Goal: Information Seeking & Learning: Learn about a topic

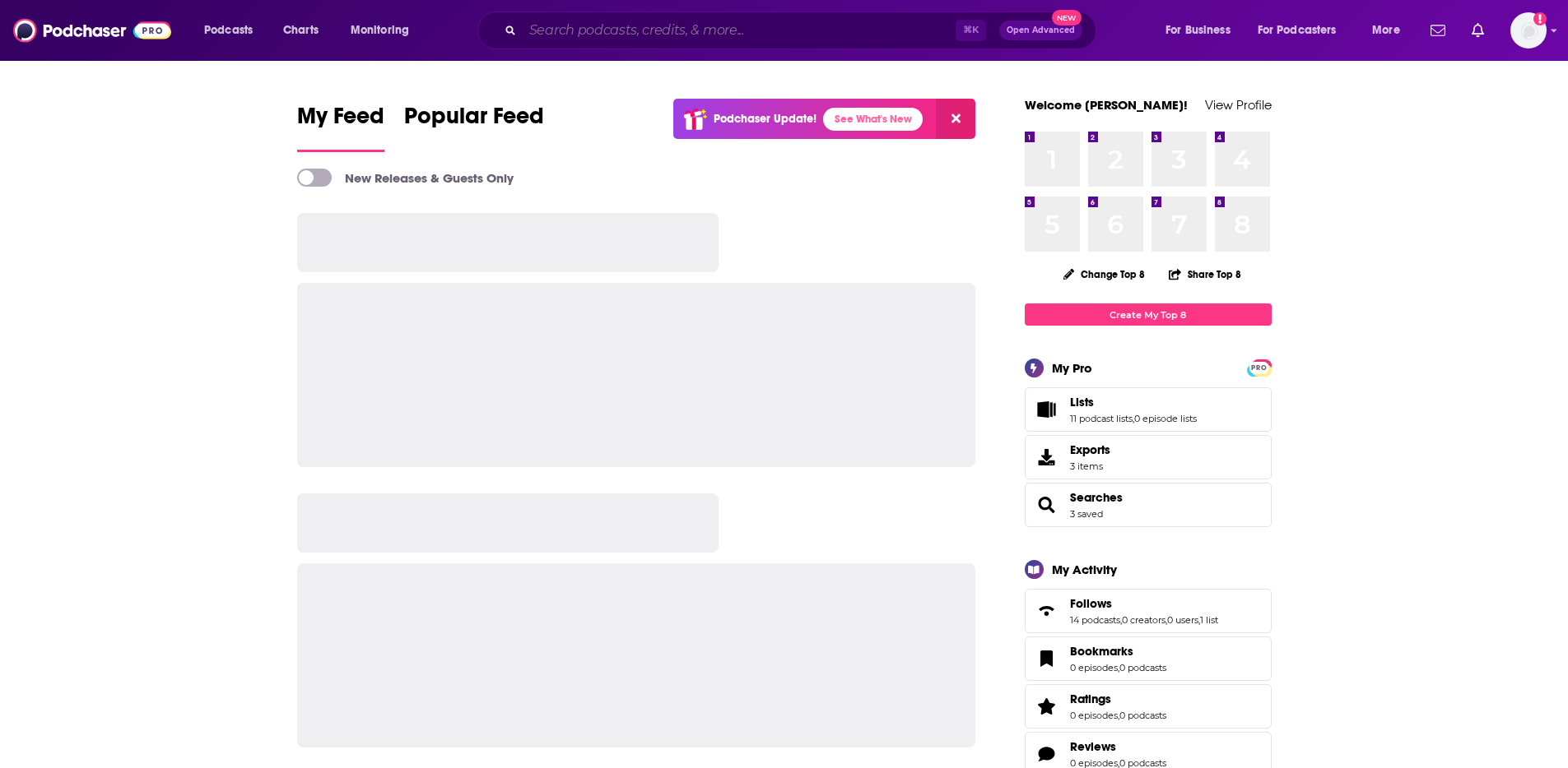
click at [739, 30] on input "Search podcasts, credits, & more..." at bounding box center [738, 30] width 433 height 27
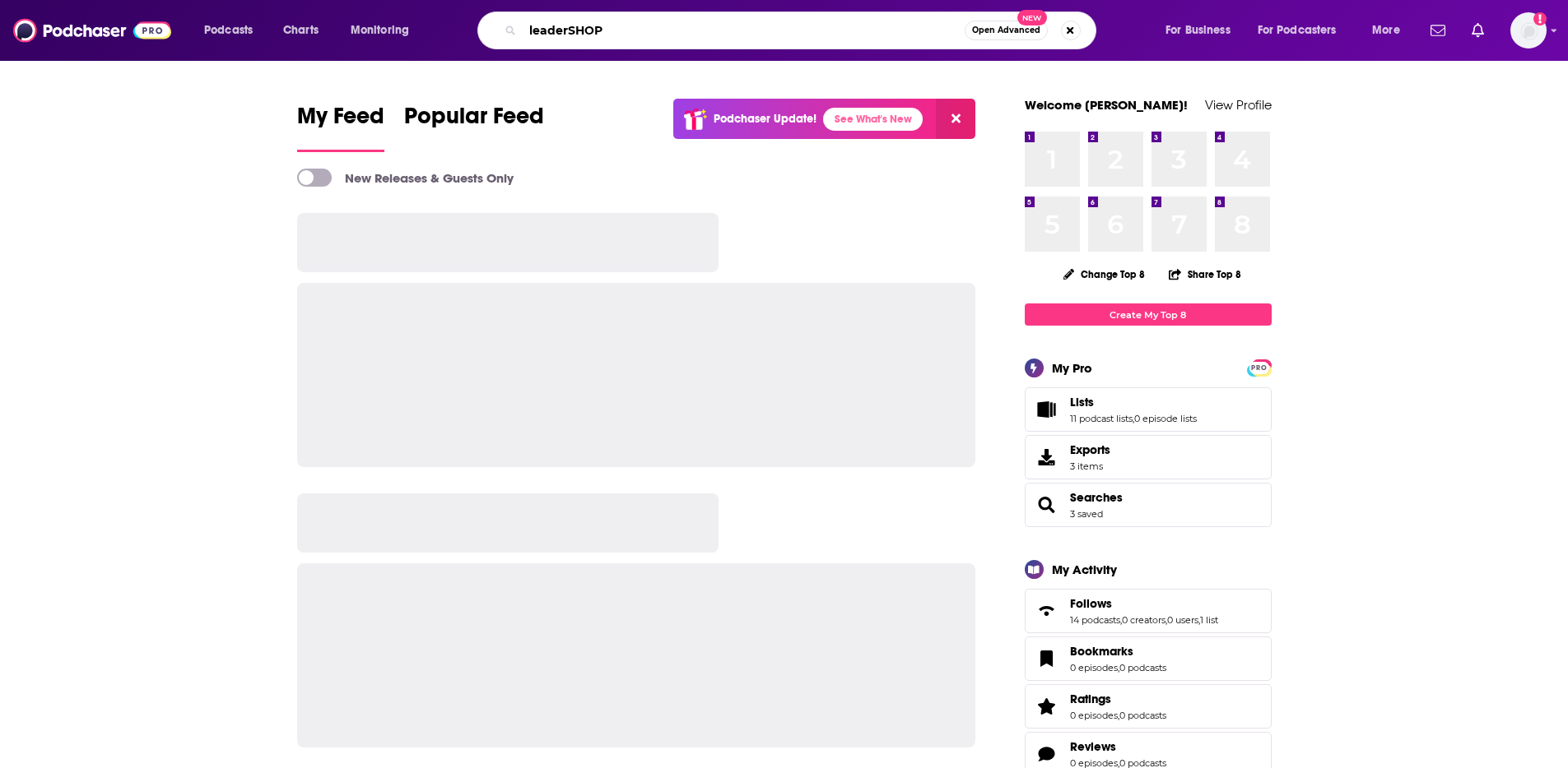
type input "leaderSHOP"
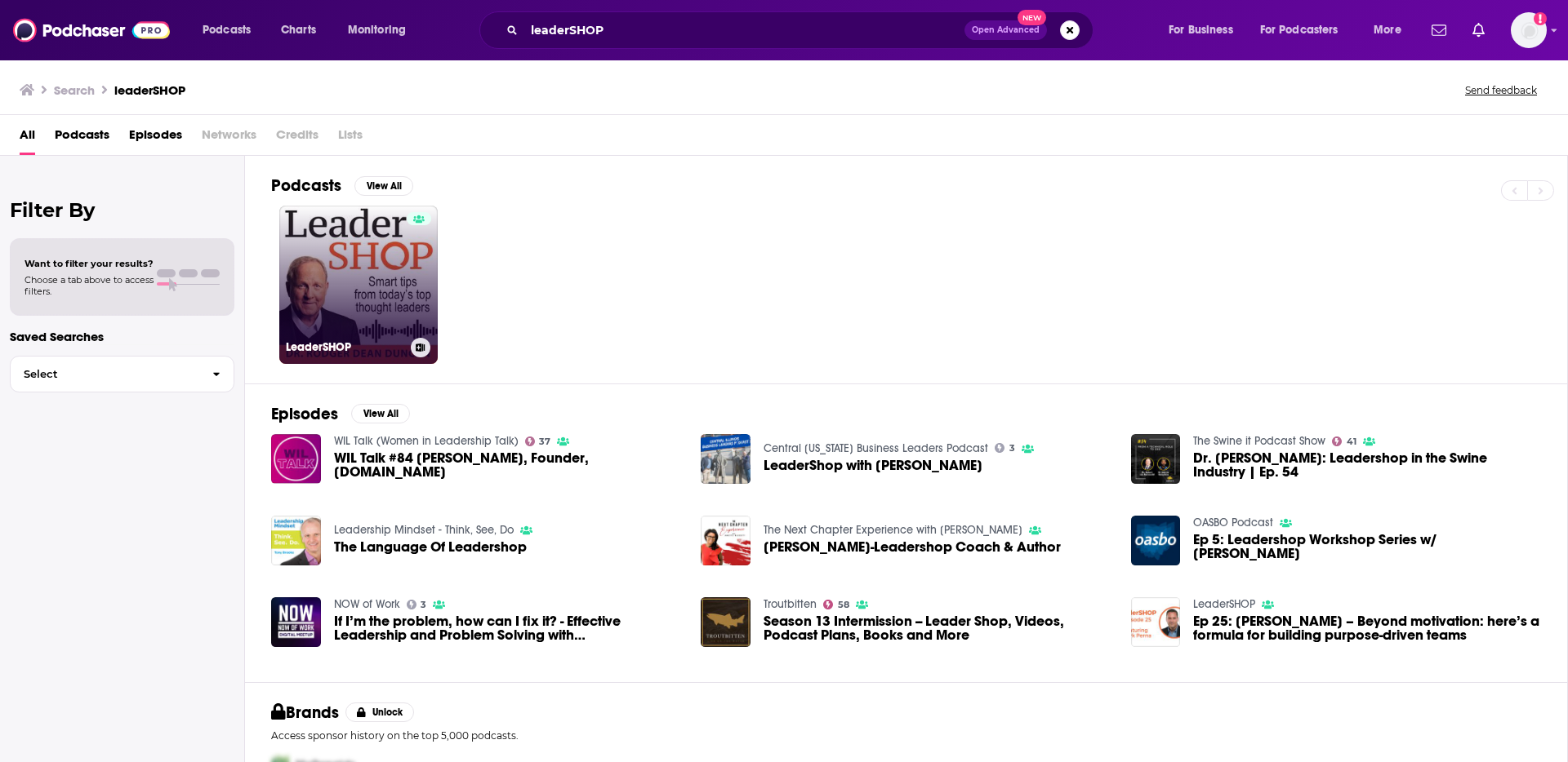
click at [390, 275] on link "LeaderSHOP" at bounding box center [358, 284] width 158 height 158
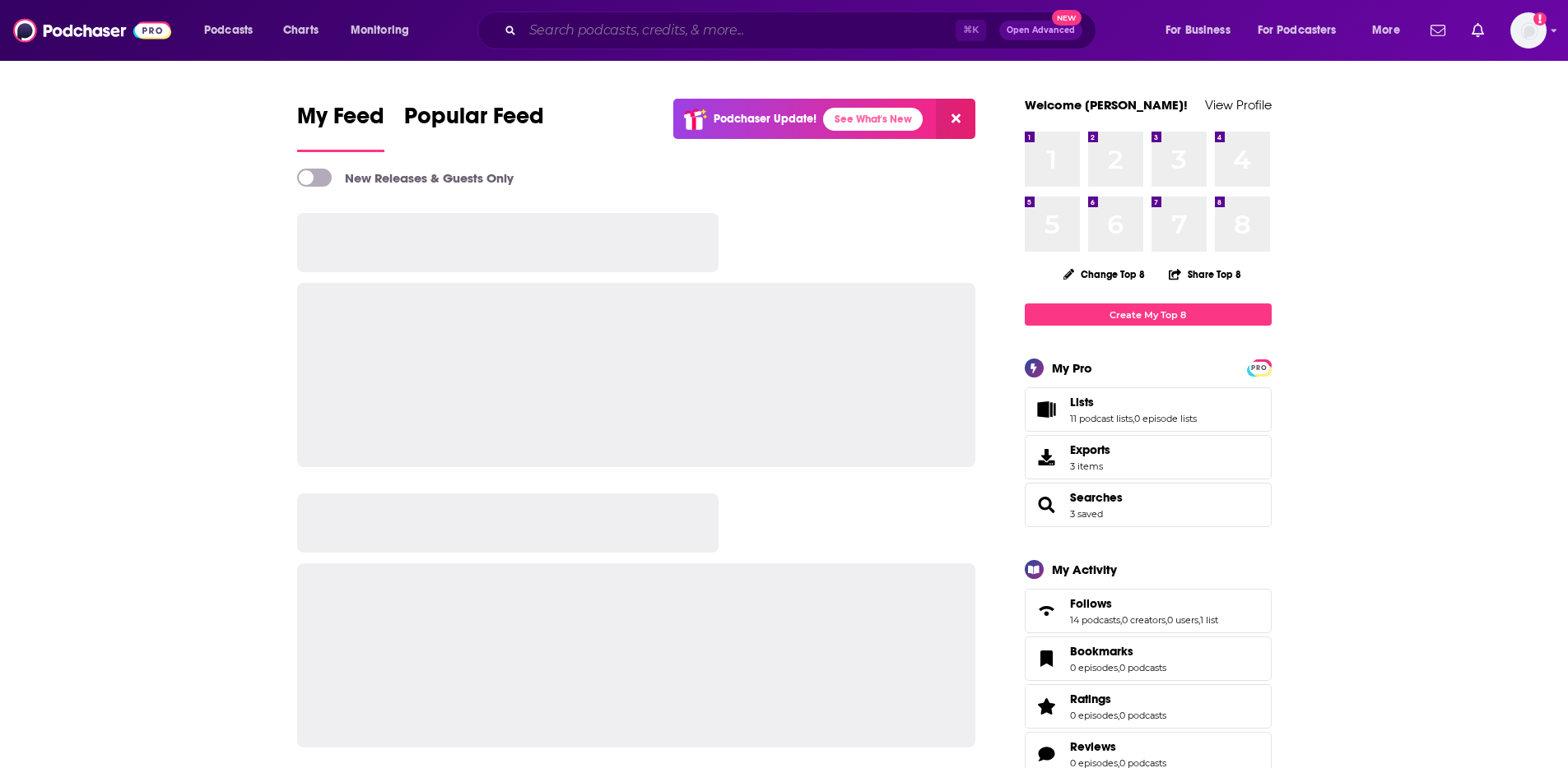
click at [730, 31] on input "Search podcasts, credits, & more..." at bounding box center [738, 30] width 433 height 27
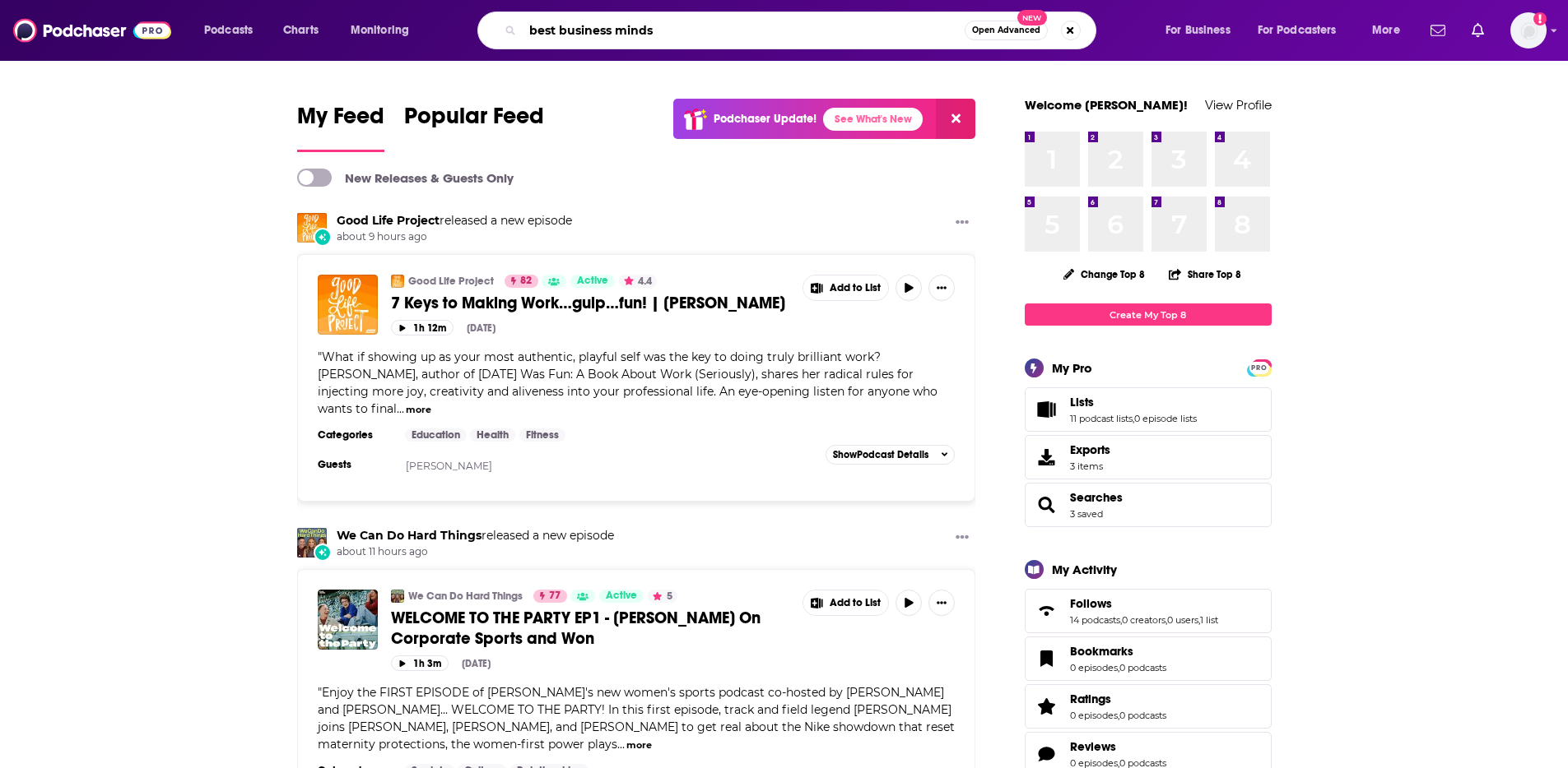
type input "best business minds"
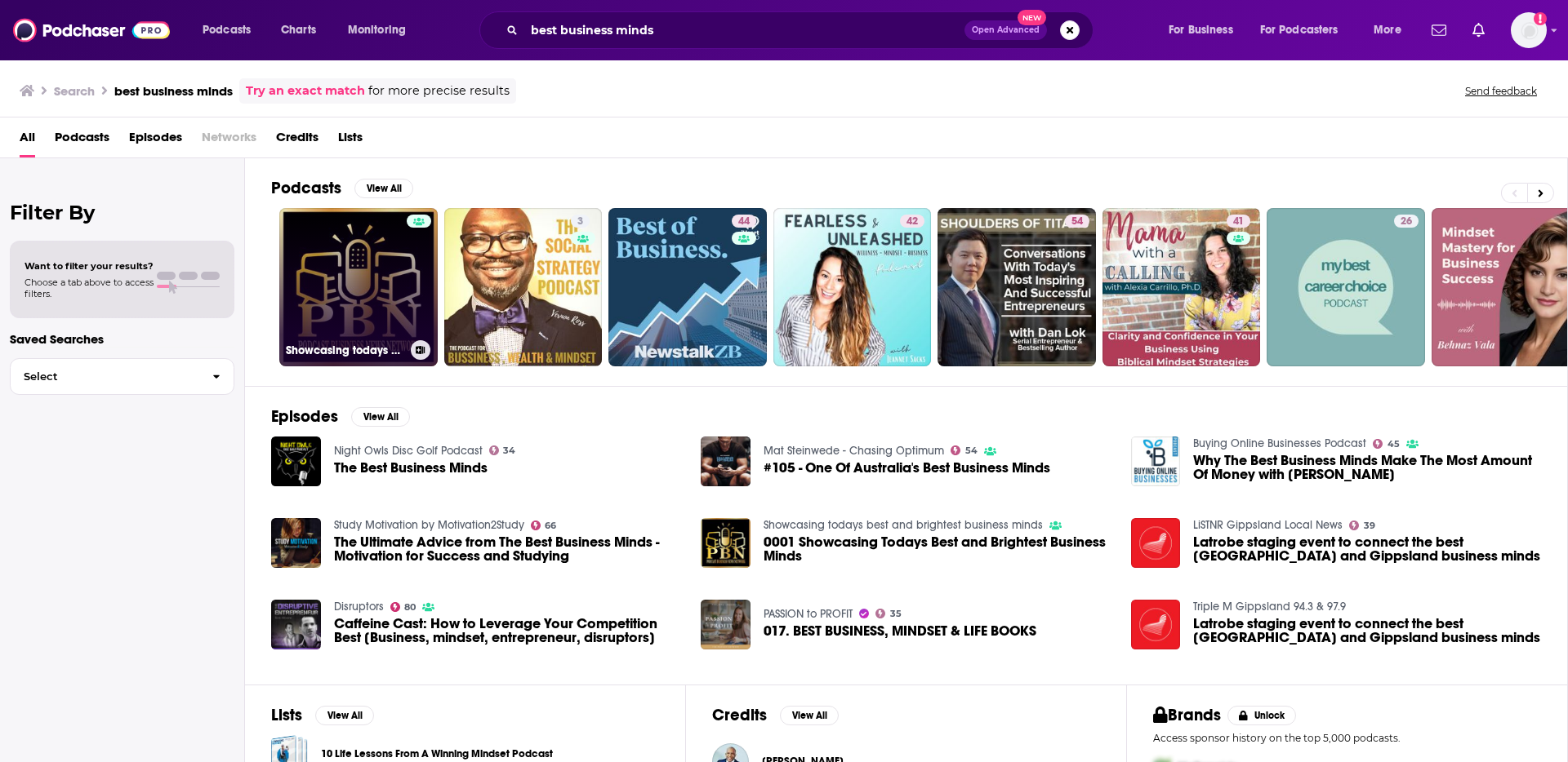
click at [348, 285] on link "Showcasing todays best and brightest business minds" at bounding box center [358, 287] width 158 height 158
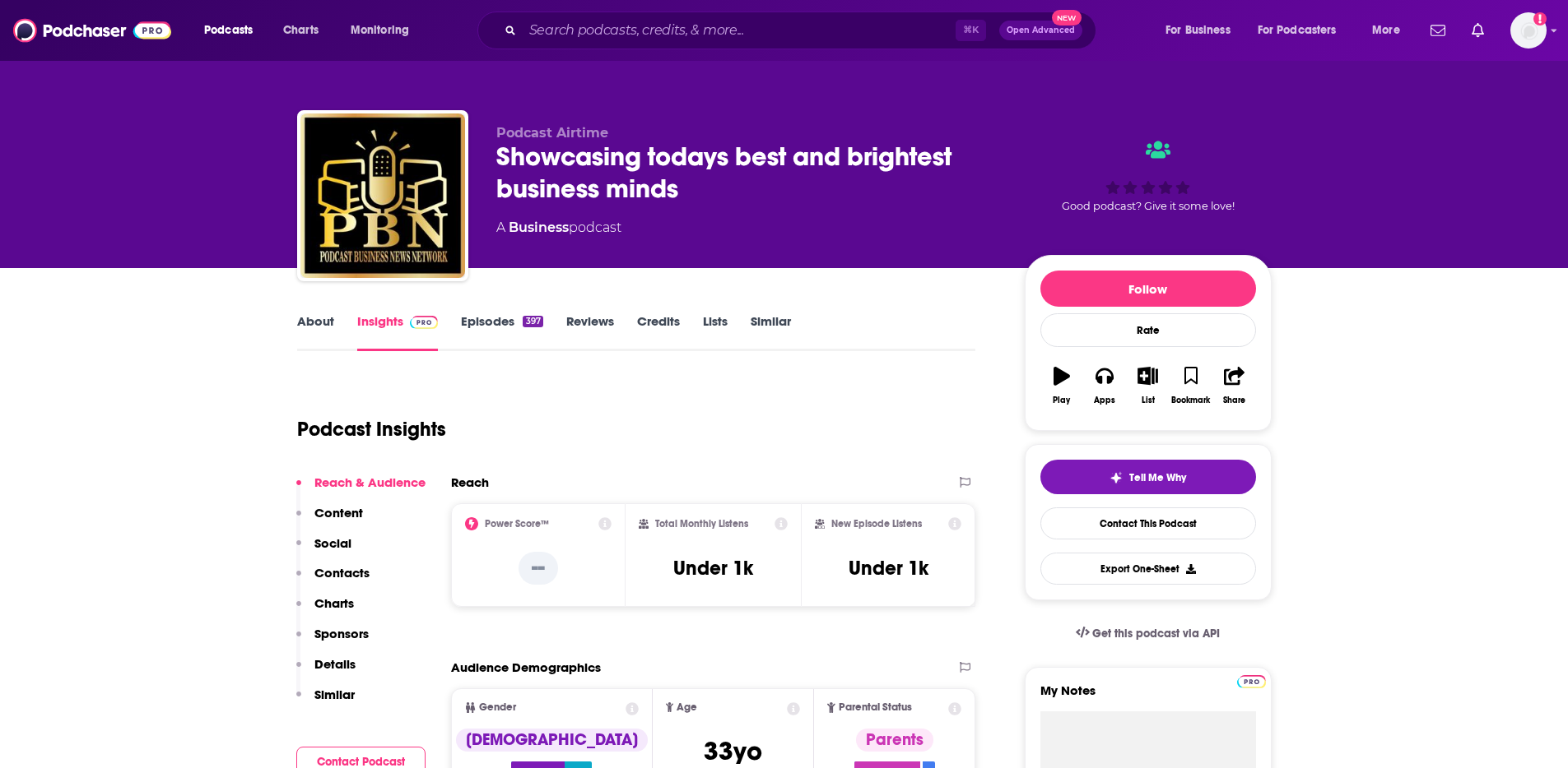
click at [312, 322] on link "About" at bounding box center [315, 332] width 37 height 38
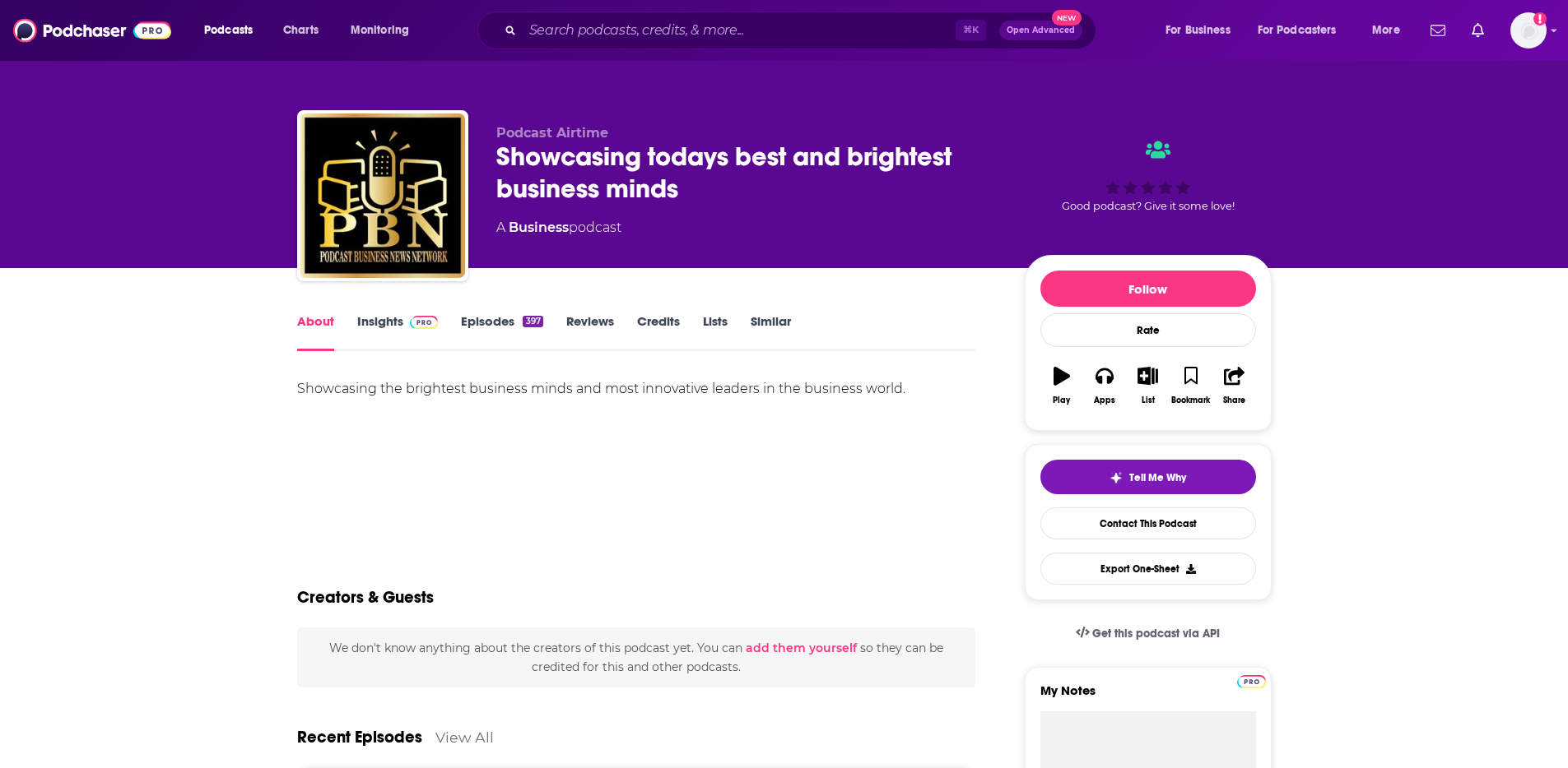
click at [385, 328] on link "Insights" at bounding box center [397, 332] width 81 height 38
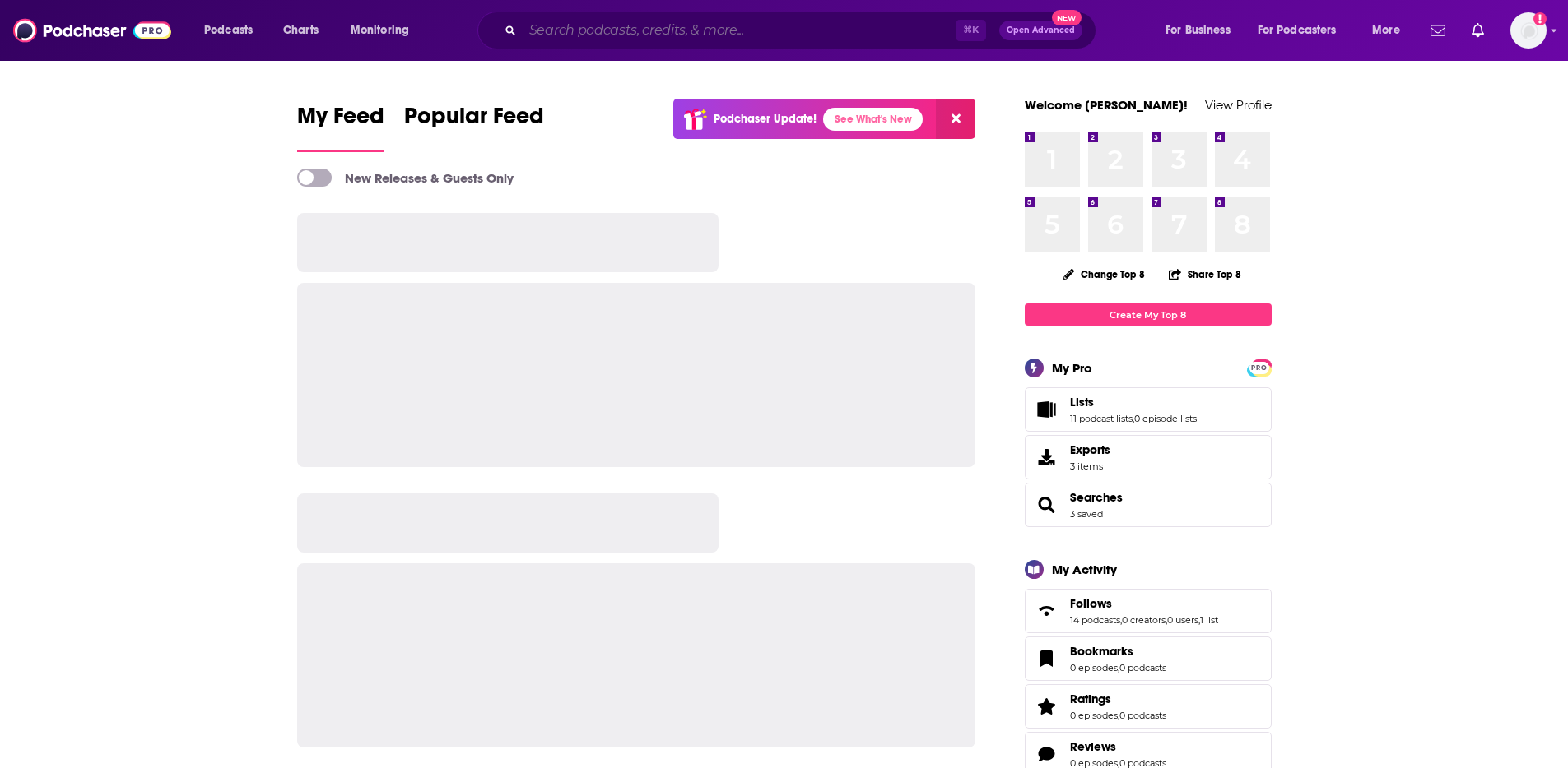
click at [614, 32] on input "Search podcasts, credits, & more..." at bounding box center [738, 30] width 433 height 27
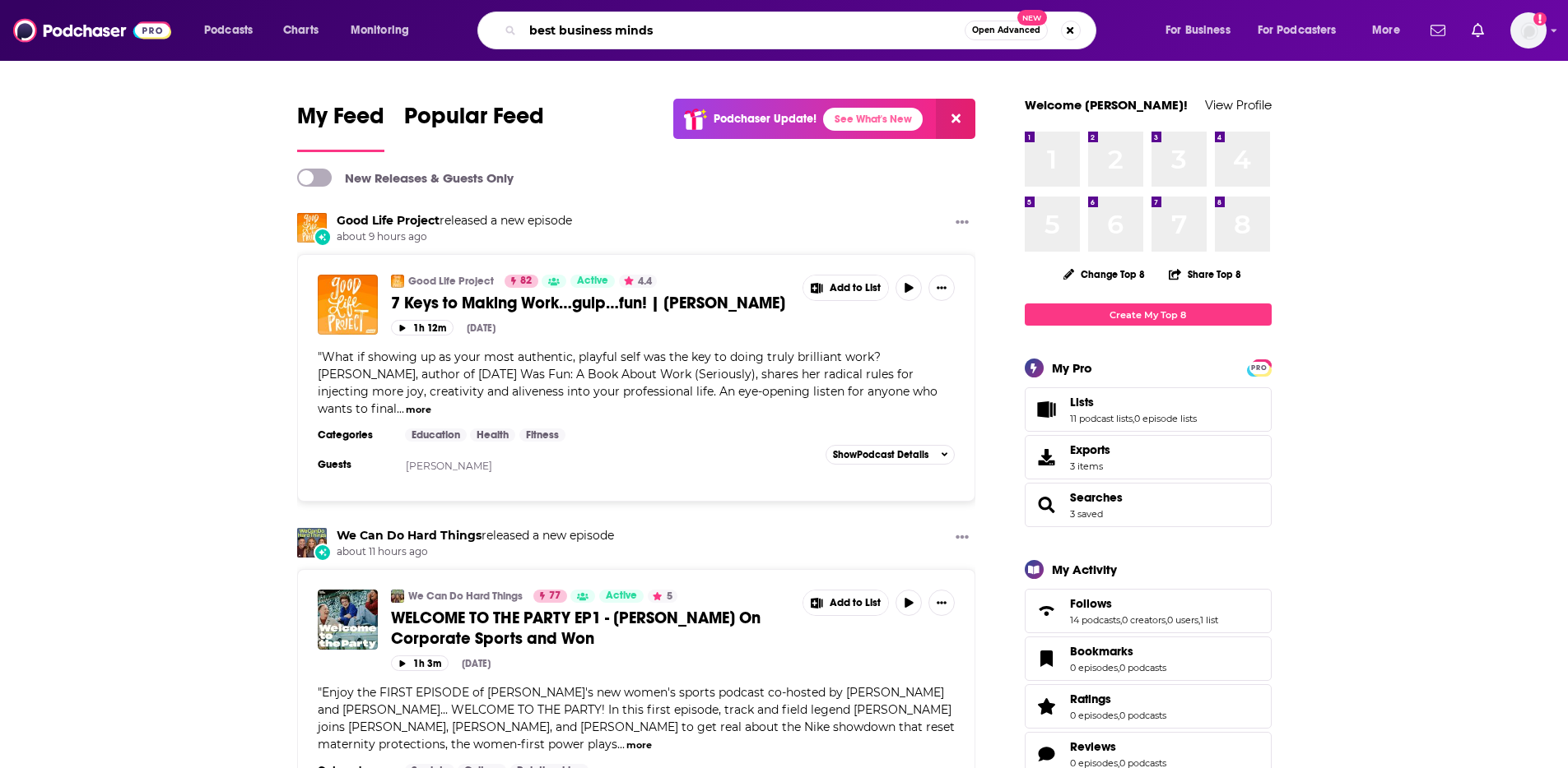
type input "best business minds"
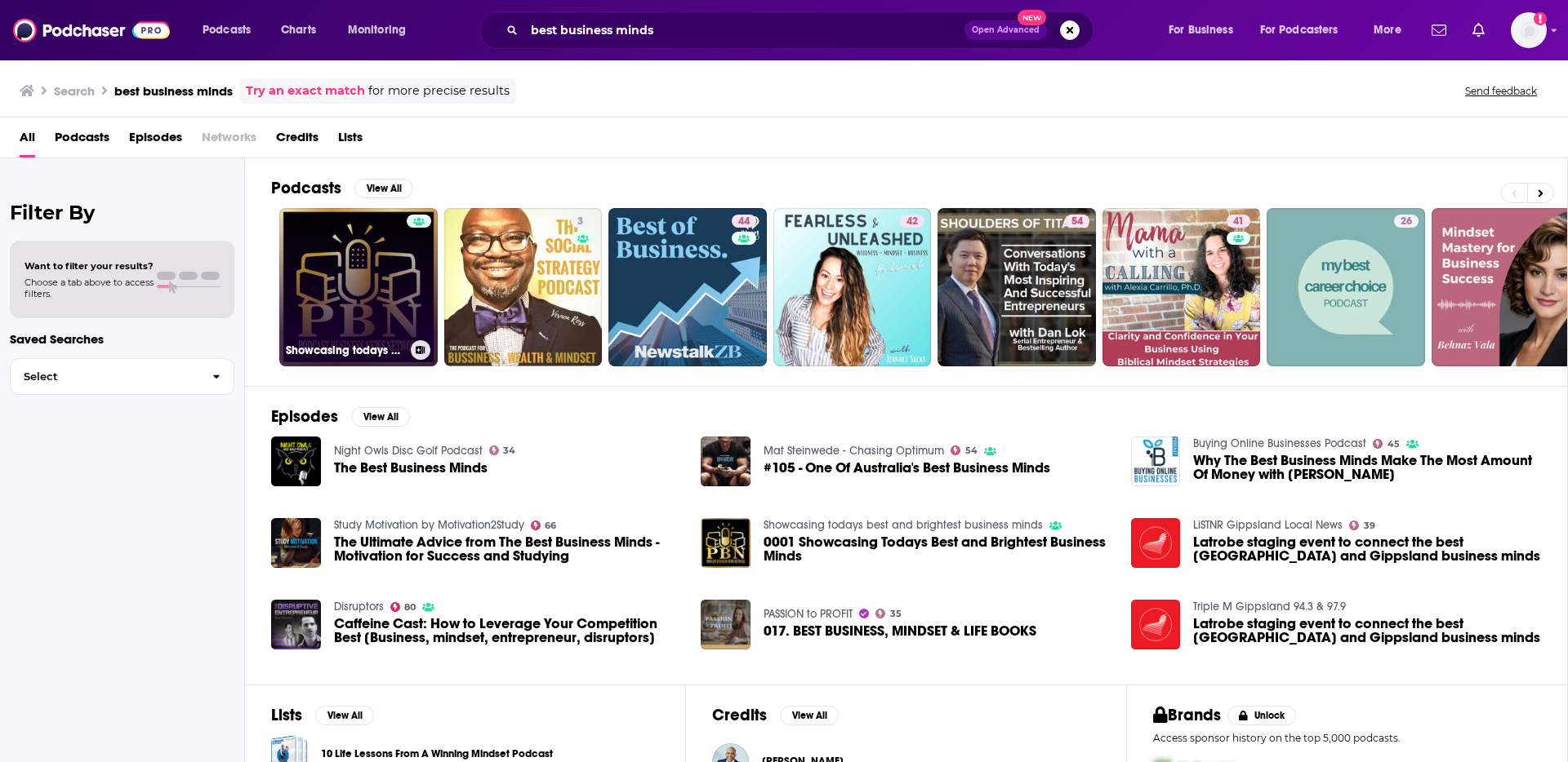
click at [402, 263] on link "Showcasing todays best and brightest business minds" at bounding box center [358, 287] width 158 height 158
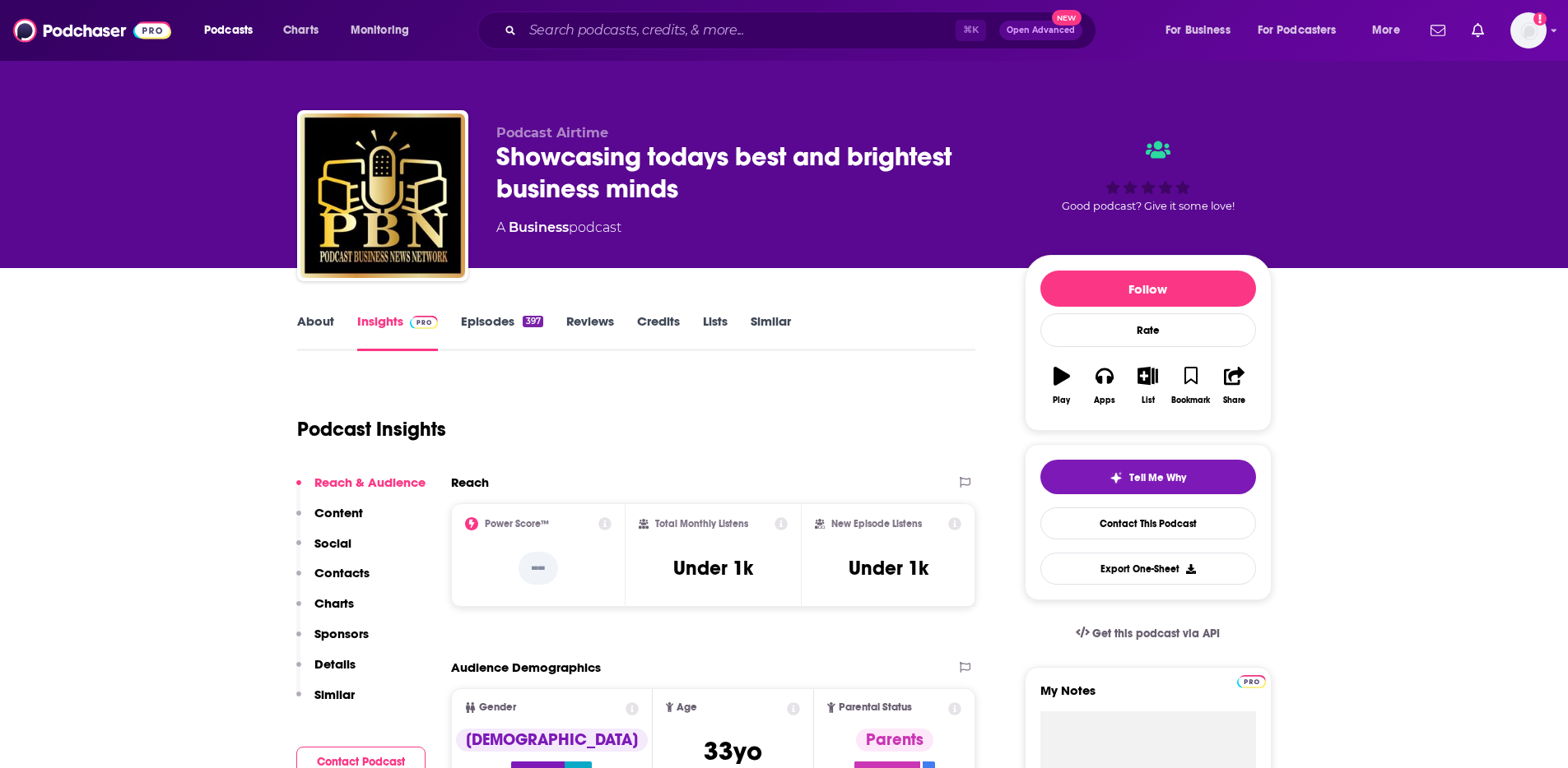
click at [331, 324] on link "About" at bounding box center [315, 332] width 37 height 38
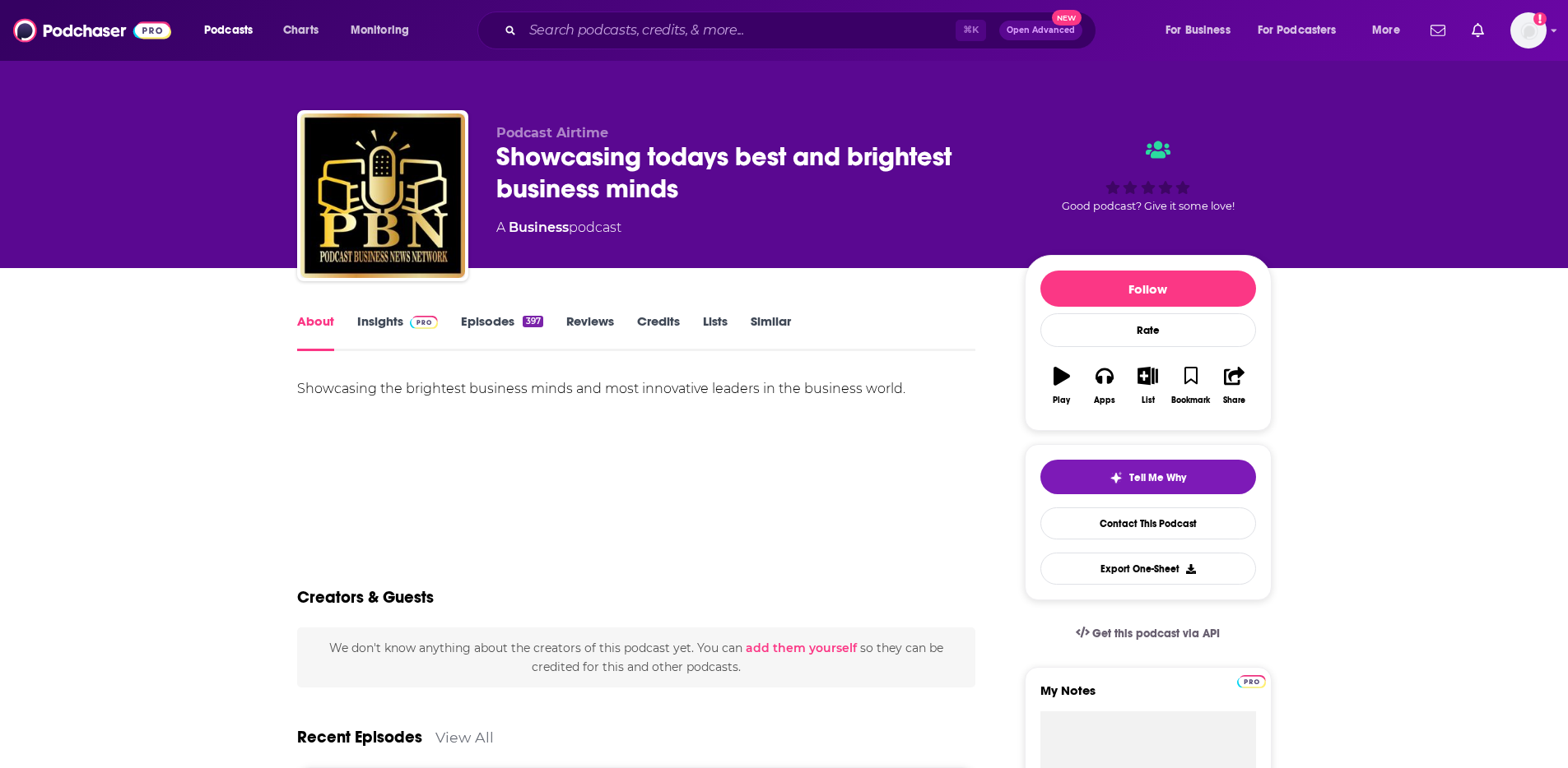
click at [389, 313] on link "Insights" at bounding box center [397, 332] width 81 height 38
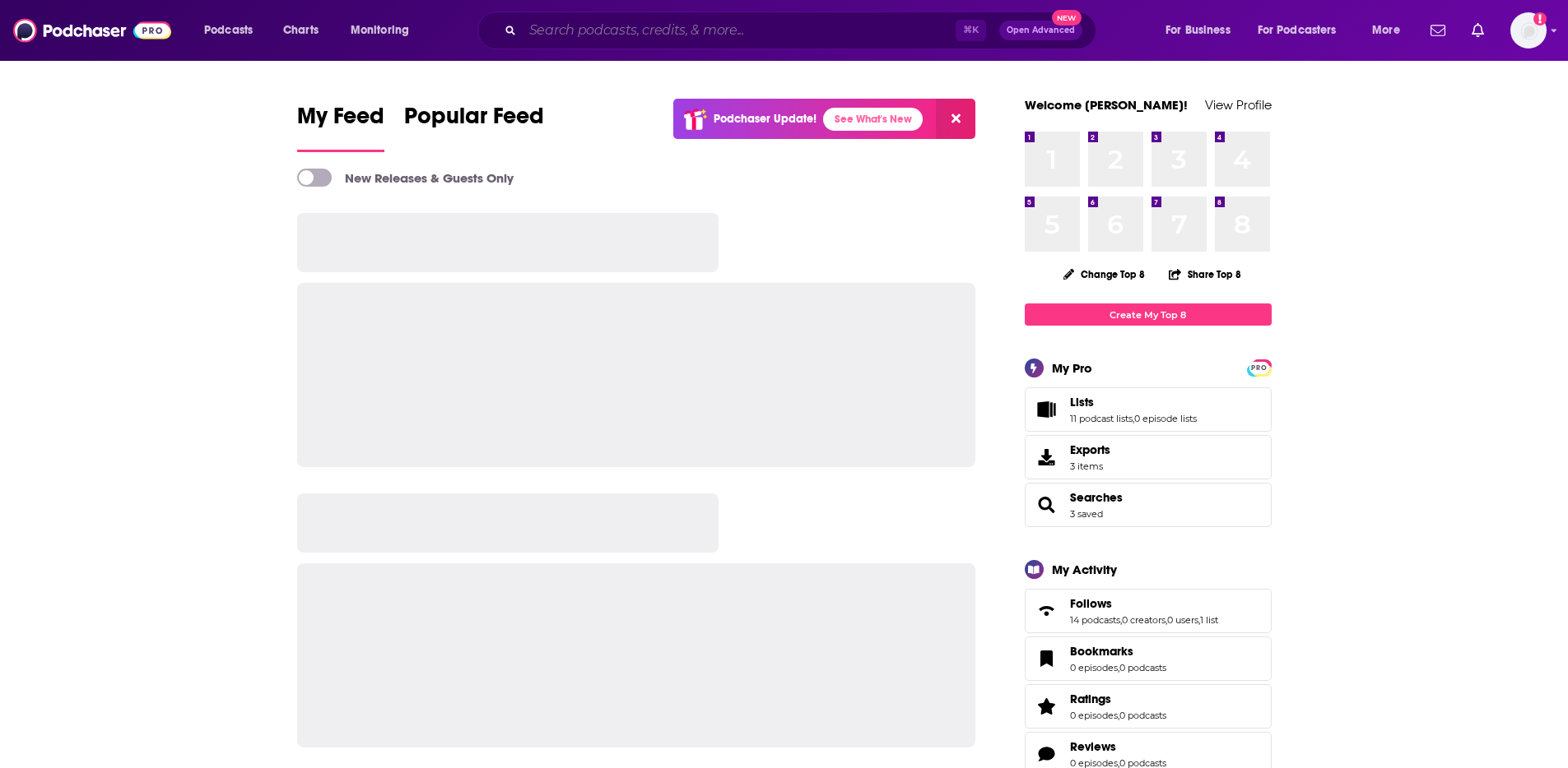
click at [612, 34] on input "Search podcasts, credits, & more..." at bounding box center [738, 30] width 433 height 27
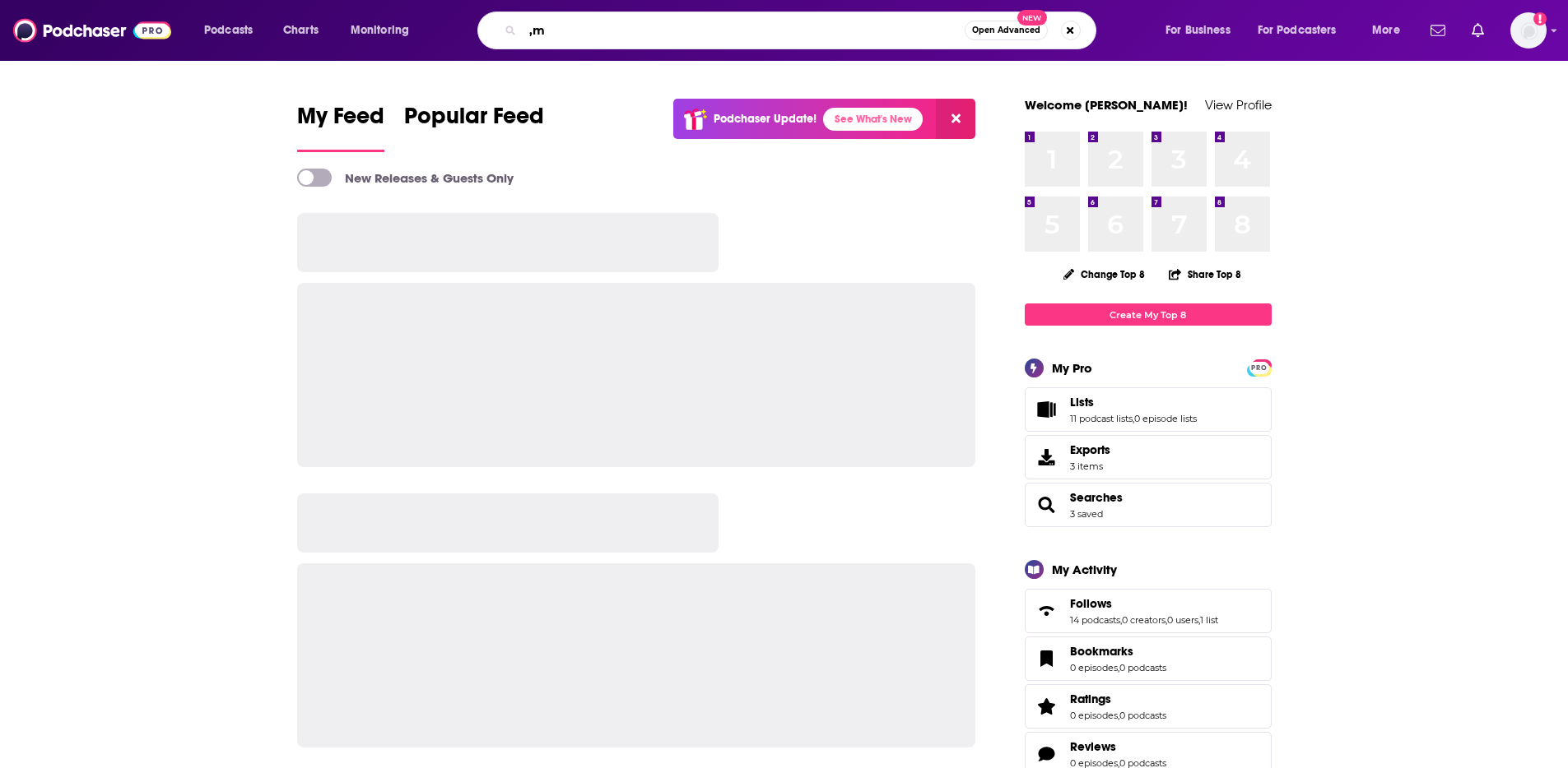
type input ","
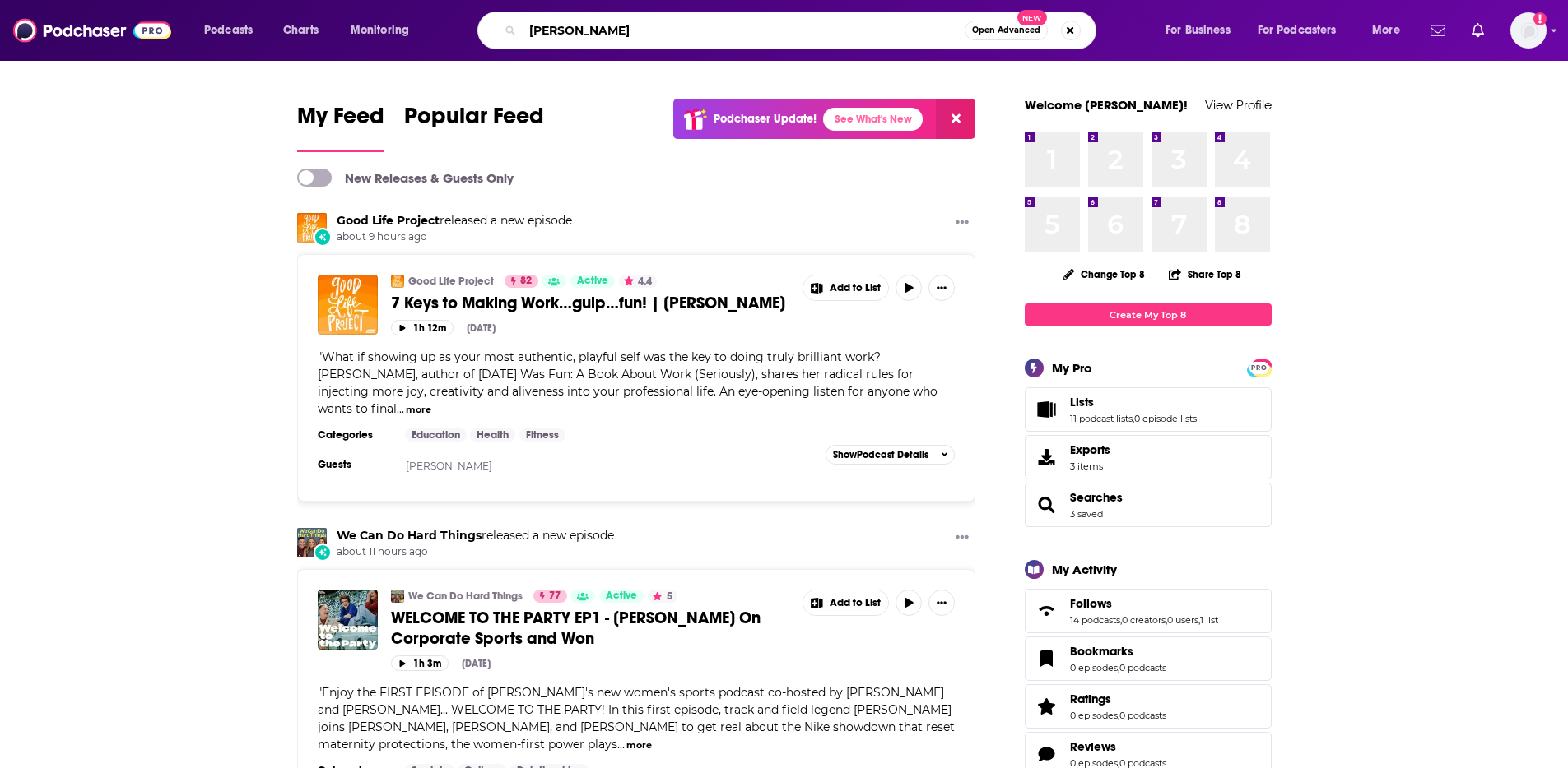
type input "marc kramer"
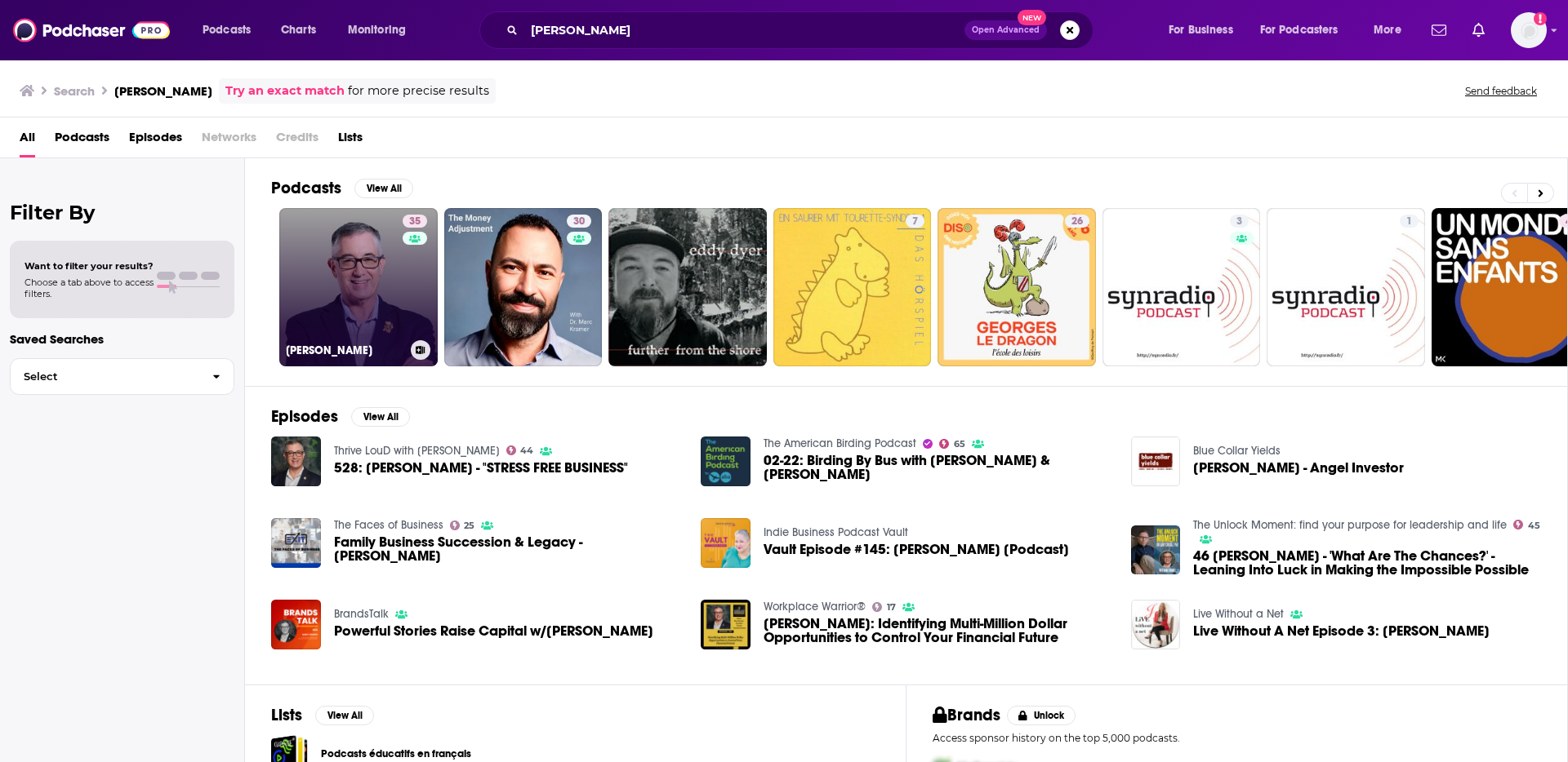
click at [386, 250] on link "35 Marc Kramer" at bounding box center [358, 287] width 158 height 158
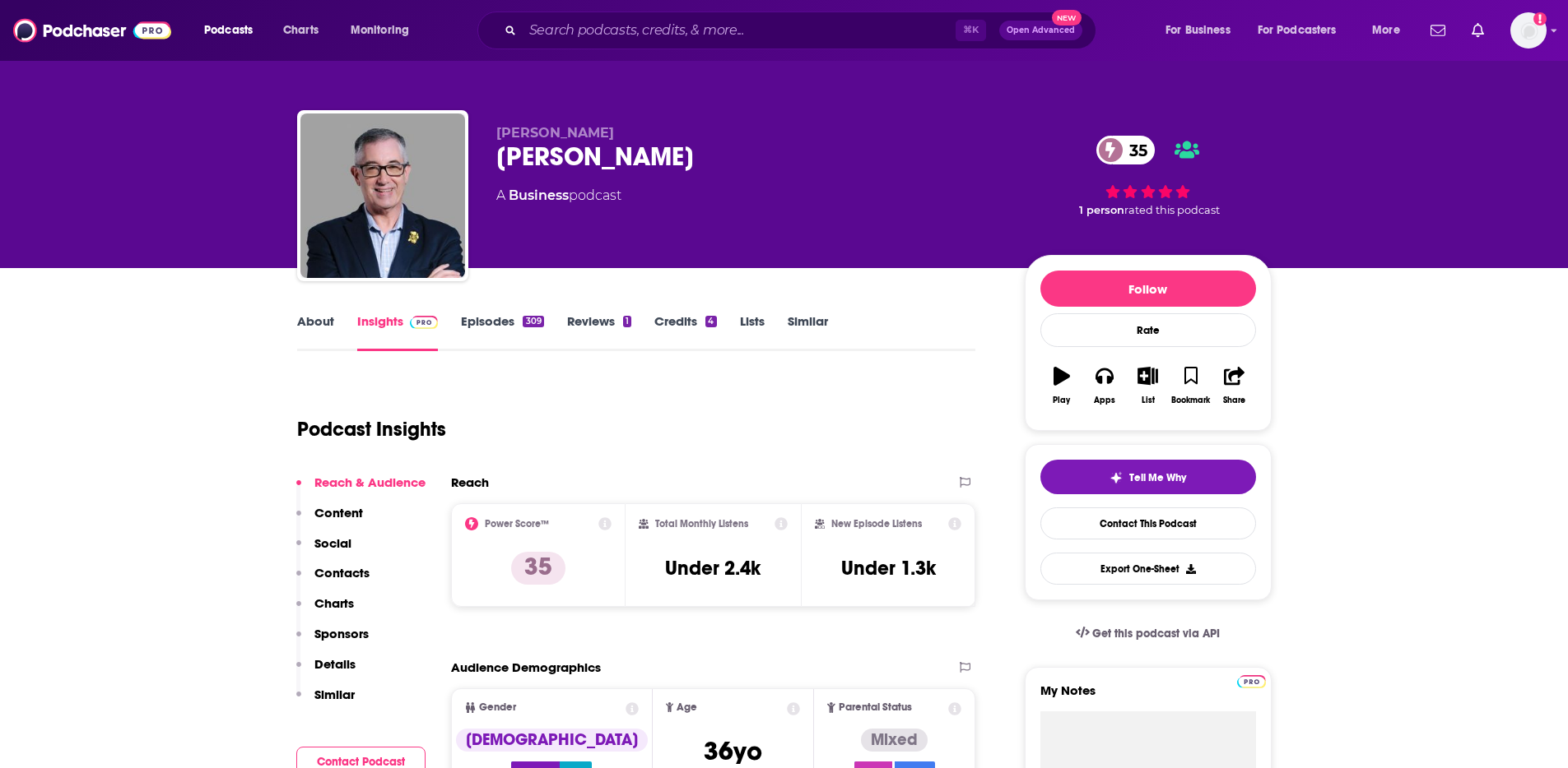
click at [316, 327] on link "About" at bounding box center [315, 332] width 37 height 38
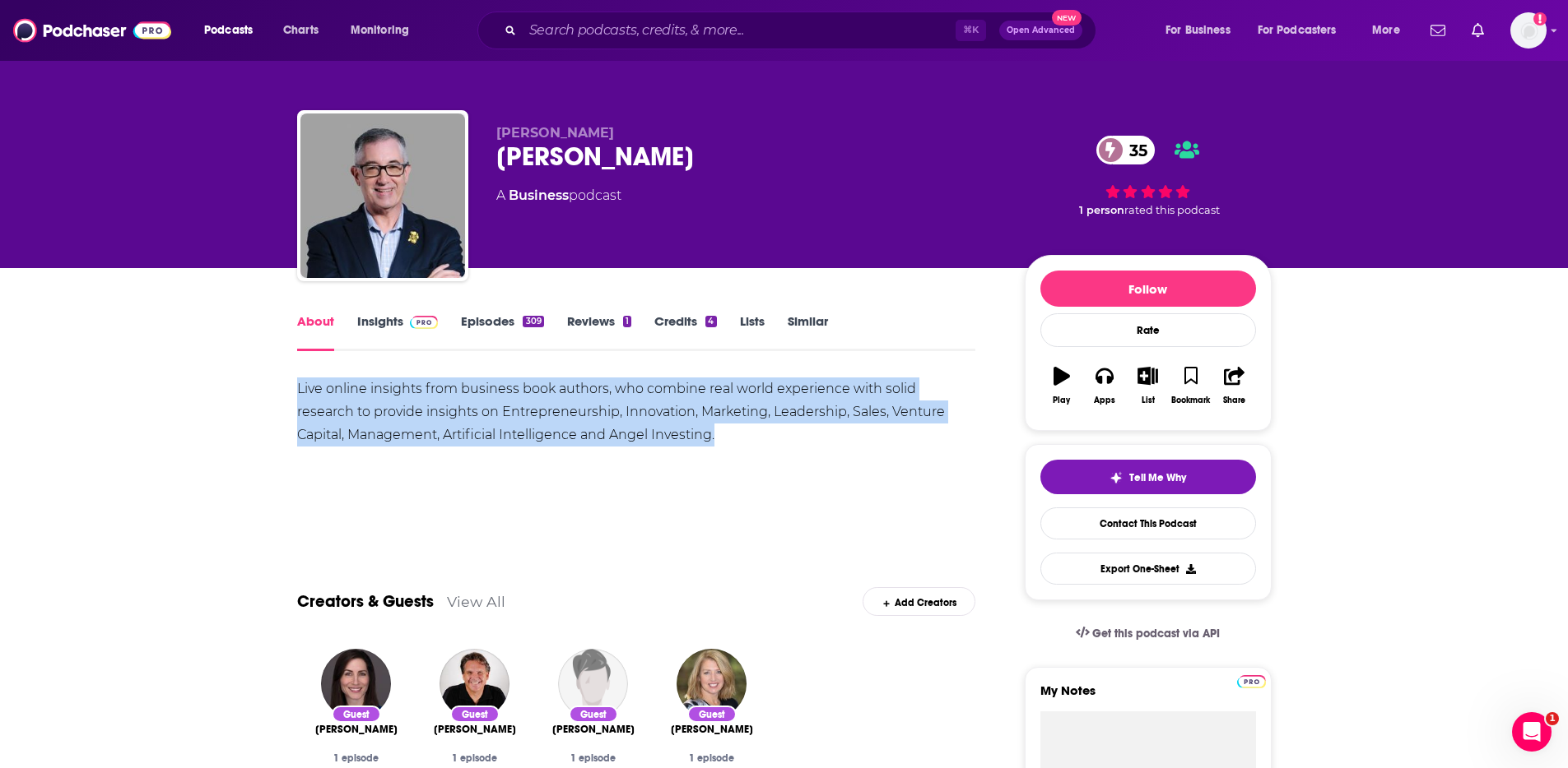
drag, startPoint x: 299, startPoint y: 389, endPoint x: 757, endPoint y: 439, distance: 460.7
click at [757, 439] on div "Live online insights from business book authors, who combine real world experie…" at bounding box center [636, 412] width 679 height 69
copy div "Live online insights from business book authors, who combine real world experie…"
click at [361, 327] on link "Insights" at bounding box center [397, 332] width 81 height 38
